Goal: Task Accomplishment & Management: Use online tool/utility

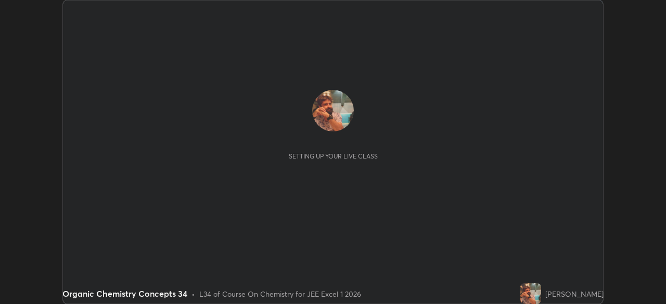
scroll to position [304, 666]
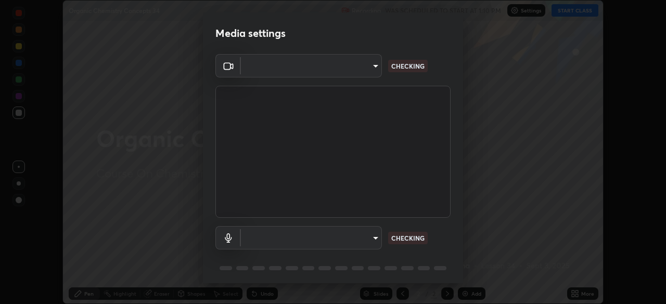
type input "134d1b19bf6860d587459906a7679876aeb3e381516b9be6bb745b9f97a347e3"
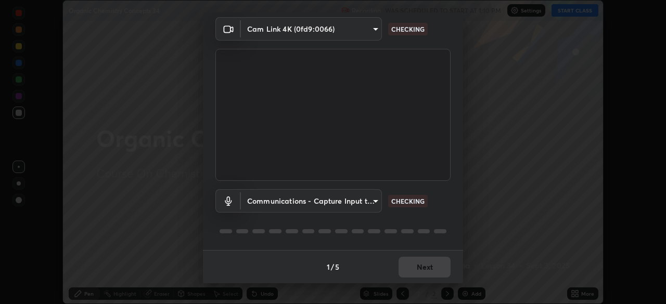
click at [279, 201] on body "Erase all Organic Chemistry Concepts 34 Recording WAS SCHEDULED TO START AT 1:1…" at bounding box center [333, 152] width 666 height 304
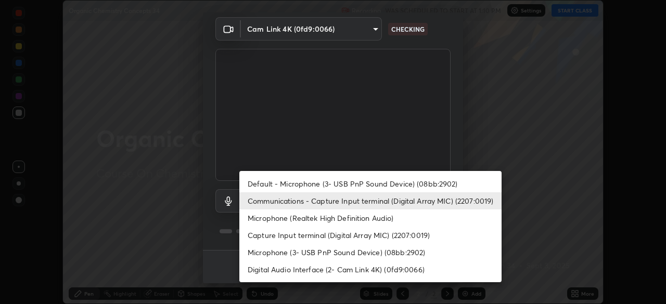
click at [261, 184] on li "Default - Microphone (3- USB PnP Sound Device) (08bb:2902)" at bounding box center [370, 183] width 262 height 17
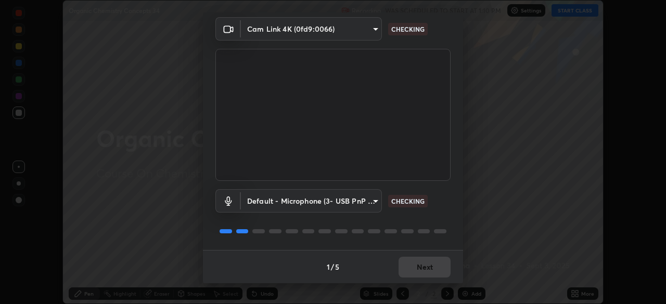
click at [267, 205] on body "Erase all Organic Chemistry Concepts 34 Recording WAS SCHEDULED TO START AT 1:1…" at bounding box center [333, 152] width 666 height 304
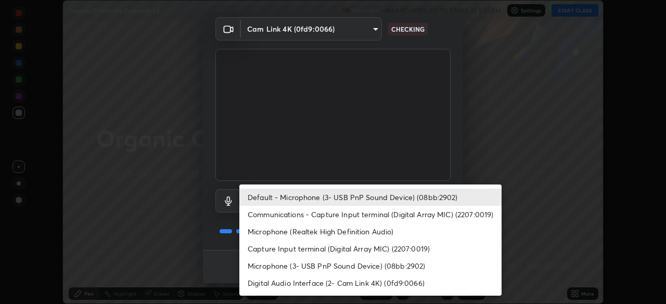
click at [270, 216] on li "Communications - Capture Input terminal (Digital Array MIC) (2207:0019)" at bounding box center [370, 214] width 262 height 17
type input "communications"
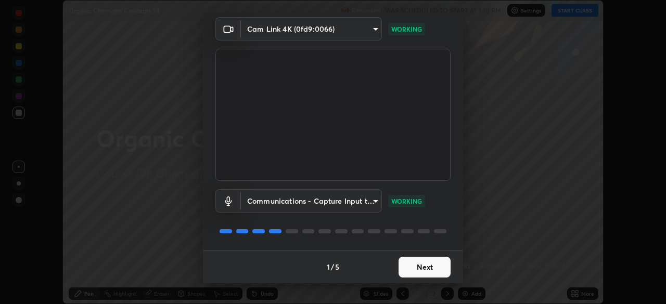
click at [416, 273] on button "Next" at bounding box center [425, 267] width 52 height 21
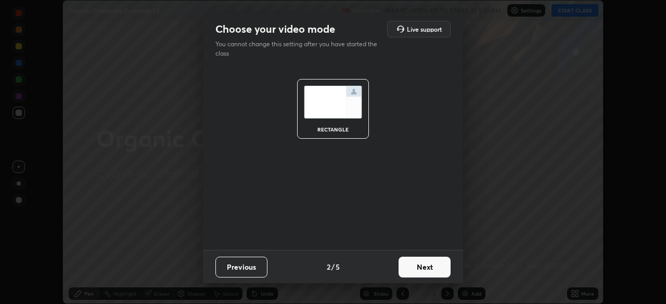
scroll to position [0, 0]
click at [417, 270] on button "Next" at bounding box center [425, 267] width 52 height 21
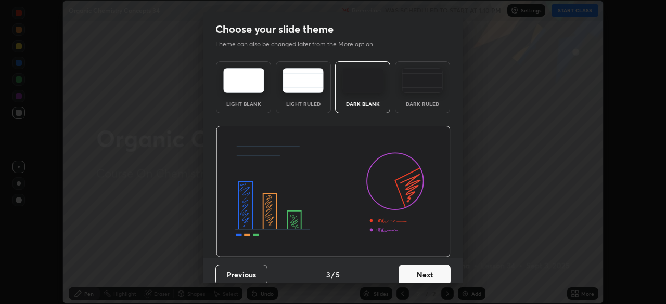
click at [419, 273] on button "Next" at bounding box center [425, 275] width 52 height 21
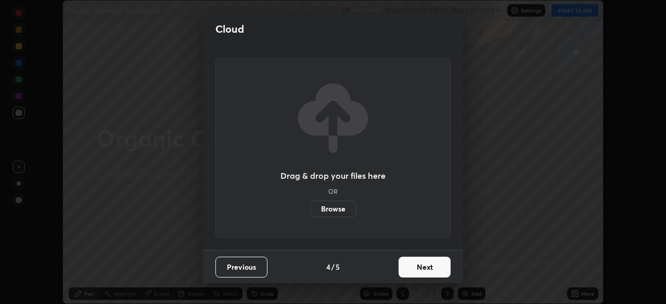
click at [417, 268] on button "Next" at bounding box center [425, 267] width 52 height 21
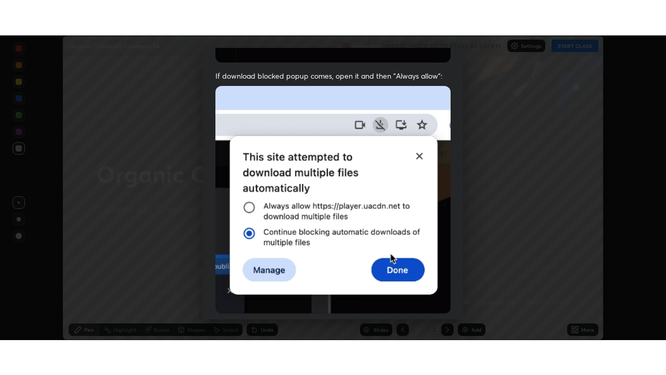
scroll to position [249, 0]
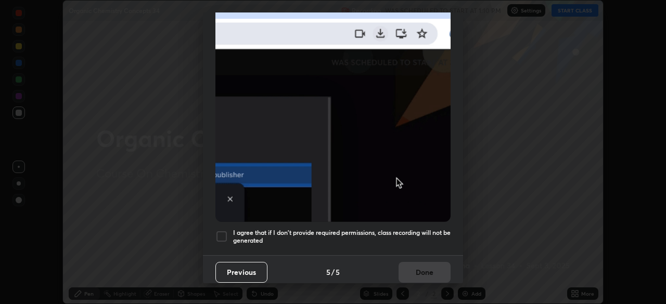
click at [217, 232] on div at bounding box center [221, 237] width 12 height 12
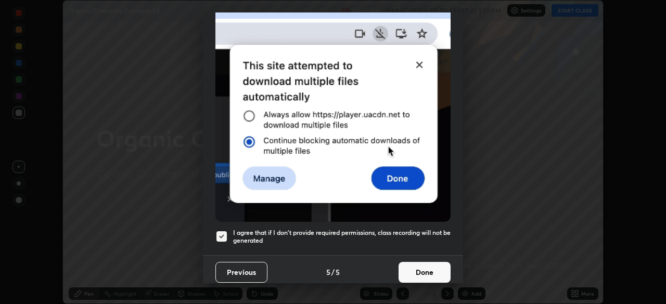
click at [414, 268] on button "Done" at bounding box center [425, 272] width 52 height 21
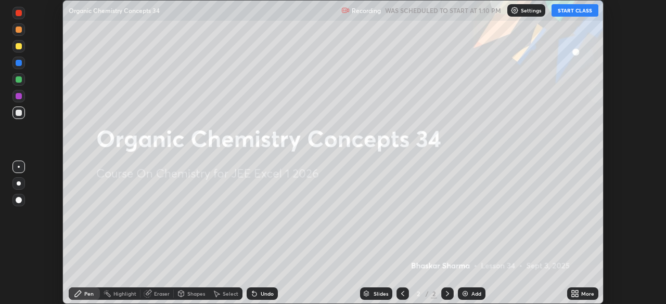
click at [476, 295] on div "Add" at bounding box center [476, 293] width 10 height 5
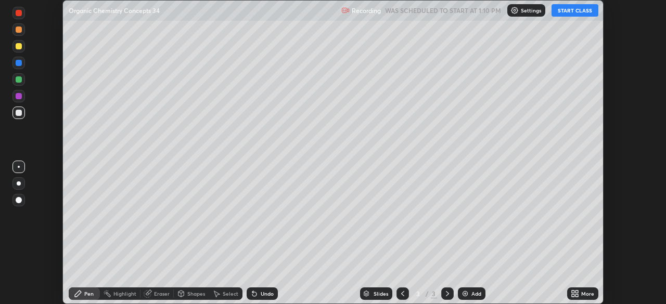
click at [588, 294] on div "More" at bounding box center [587, 293] width 13 height 5
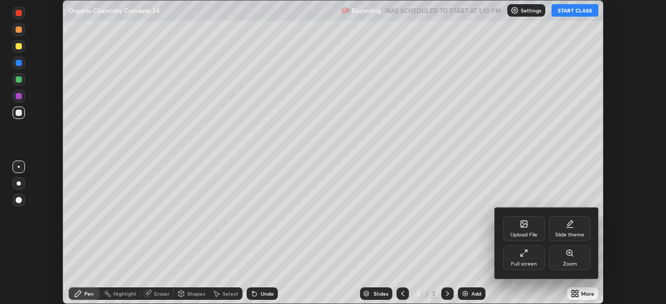
click at [531, 262] on div "Full screen" at bounding box center [524, 264] width 26 height 5
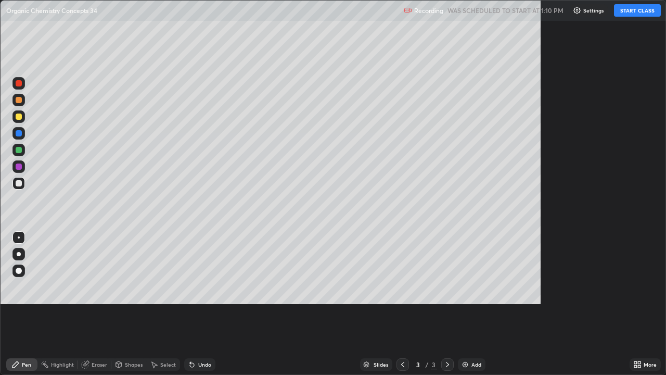
scroll to position [375, 666]
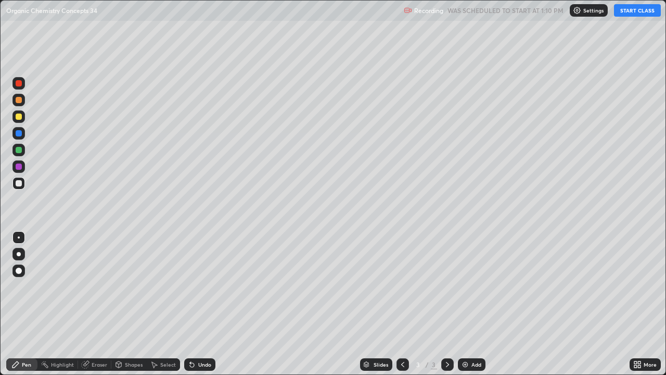
click at [637, 13] on button "START CLASS" at bounding box center [637, 10] width 47 height 12
click at [16, 117] on div at bounding box center [19, 116] width 6 height 6
click at [447, 304] on icon at bounding box center [447, 364] width 8 height 8
click at [476, 304] on div "Add" at bounding box center [472, 364] width 28 height 12
click at [472, 304] on div "Add" at bounding box center [476, 364] width 10 height 5
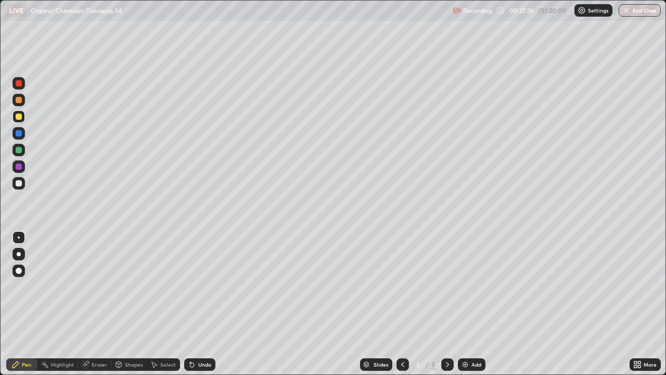
click at [206, 304] on div "Undo" at bounding box center [204, 364] width 13 height 5
click at [207, 304] on div "Undo" at bounding box center [204, 364] width 13 height 5
click at [206, 304] on div "Undo" at bounding box center [204, 364] width 13 height 5
click at [447, 304] on icon at bounding box center [447, 364] width 8 height 8
click at [478, 304] on div "Add" at bounding box center [476, 364] width 10 height 5
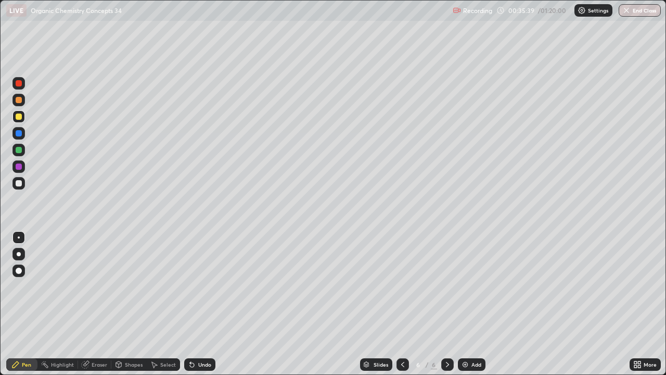
click at [208, 304] on div "Undo" at bounding box center [204, 364] width 13 height 5
click at [100, 304] on div "Eraser" at bounding box center [100, 364] width 16 height 5
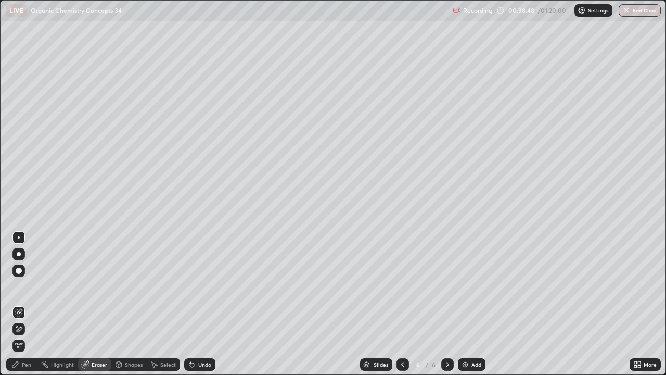
click at [26, 304] on div "Pen" at bounding box center [26, 364] width 9 height 5
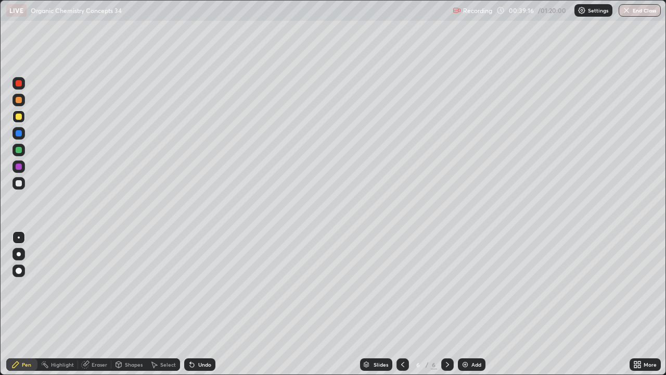
click at [19, 185] on div at bounding box center [19, 183] width 6 height 6
click at [447, 304] on icon at bounding box center [447, 364] width 8 height 8
click at [474, 304] on div "Add" at bounding box center [476, 364] width 10 height 5
click at [17, 134] on div at bounding box center [19, 133] width 6 height 6
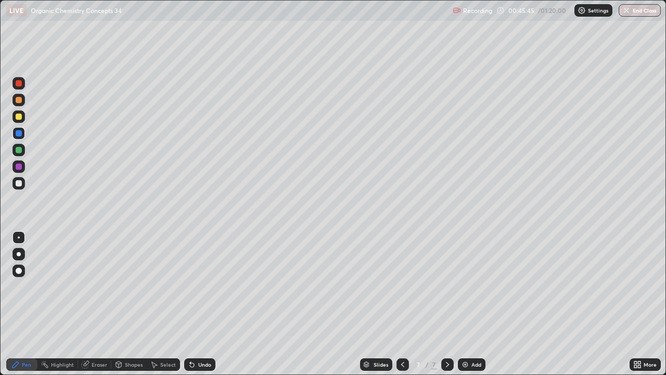
click at [17, 185] on div at bounding box center [19, 183] width 6 height 6
click at [445, 304] on icon at bounding box center [447, 364] width 8 height 8
click at [477, 304] on div "Add" at bounding box center [476, 364] width 10 height 5
click at [207, 304] on div "Undo" at bounding box center [204, 364] width 13 height 5
click at [205, 304] on div "Undo" at bounding box center [204, 364] width 13 height 5
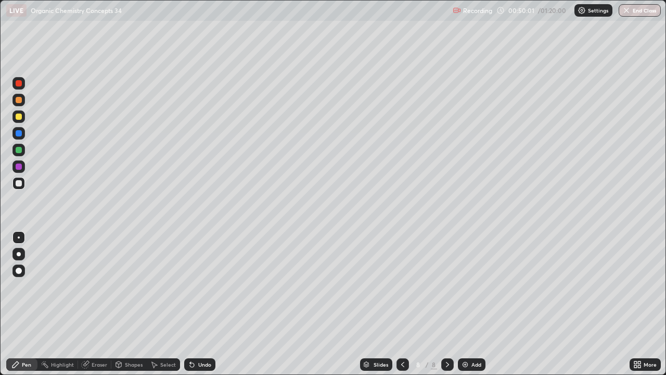
click at [203, 304] on div "Undo" at bounding box center [204, 364] width 13 height 5
click at [206, 304] on div "Undo" at bounding box center [204, 364] width 13 height 5
click at [204, 304] on div "Undo" at bounding box center [204, 364] width 13 height 5
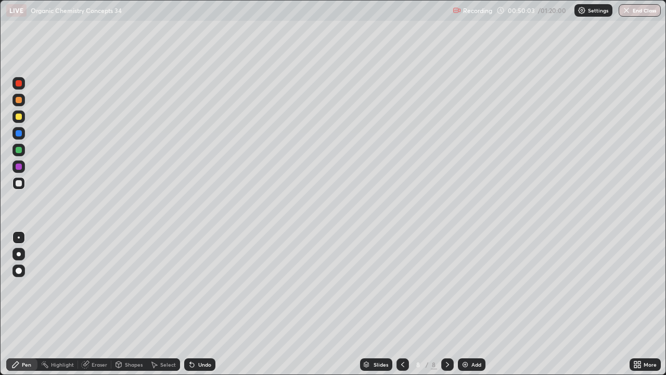
click at [204, 304] on div "Undo" at bounding box center [204, 364] width 13 height 5
click at [202, 304] on div "Undo" at bounding box center [199, 364] width 31 height 12
click at [447, 304] on icon at bounding box center [447, 364] width 3 height 5
click at [475, 304] on div "Add" at bounding box center [476, 364] width 10 height 5
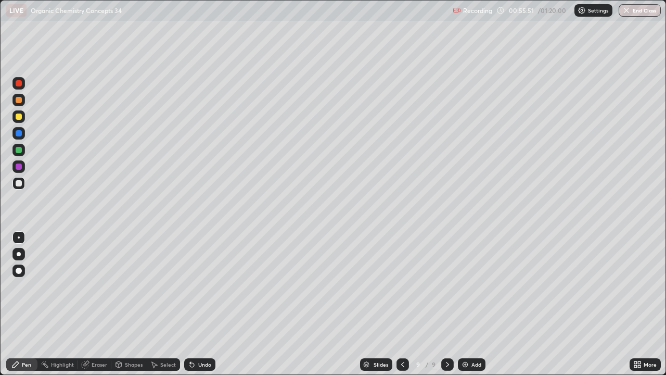
click at [205, 304] on div "Undo" at bounding box center [204, 364] width 13 height 5
click at [202, 304] on div "Undo" at bounding box center [204, 364] width 13 height 5
click at [402, 304] on icon at bounding box center [403, 364] width 8 height 8
click at [448, 304] on icon at bounding box center [447, 364] width 8 height 8
click at [476, 304] on div "Add" at bounding box center [476, 364] width 10 height 5
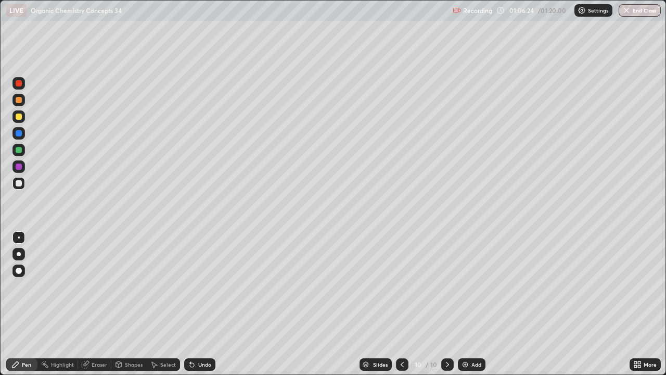
click at [404, 304] on icon at bounding box center [402, 364] width 8 height 8
click at [401, 304] on icon at bounding box center [402, 364] width 8 height 8
click at [445, 304] on icon at bounding box center [447, 364] width 8 height 8
click at [204, 304] on div "Undo" at bounding box center [204, 364] width 13 height 5
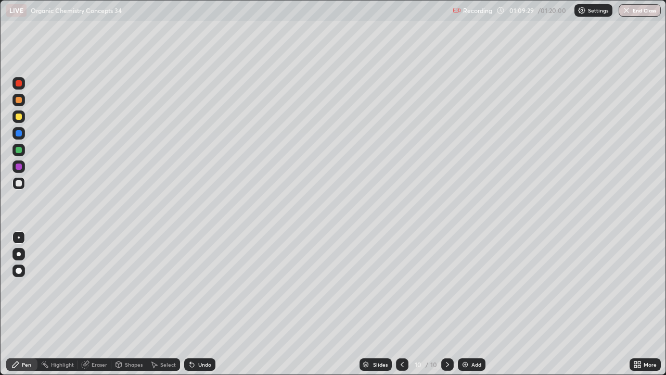
click at [643, 12] on button "End Class" at bounding box center [640, 10] width 42 height 12
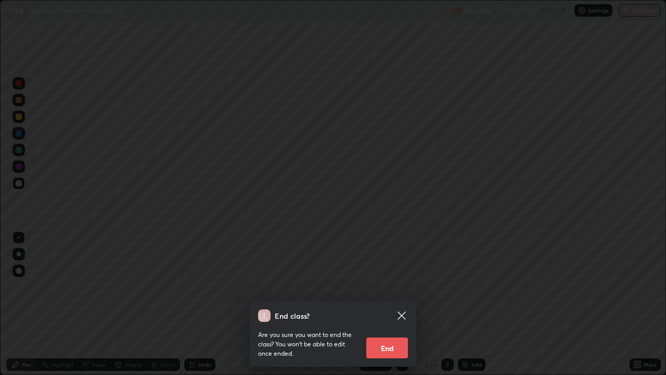
click at [390, 304] on button "End" at bounding box center [387, 347] width 42 height 21
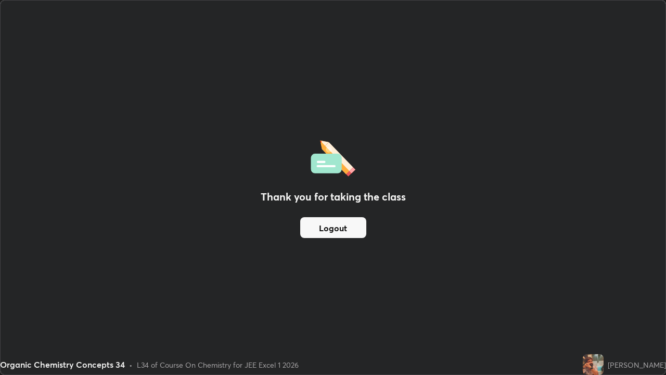
click at [317, 232] on button "Logout" at bounding box center [333, 227] width 66 height 21
